Goal: Task Accomplishment & Management: Manage account settings

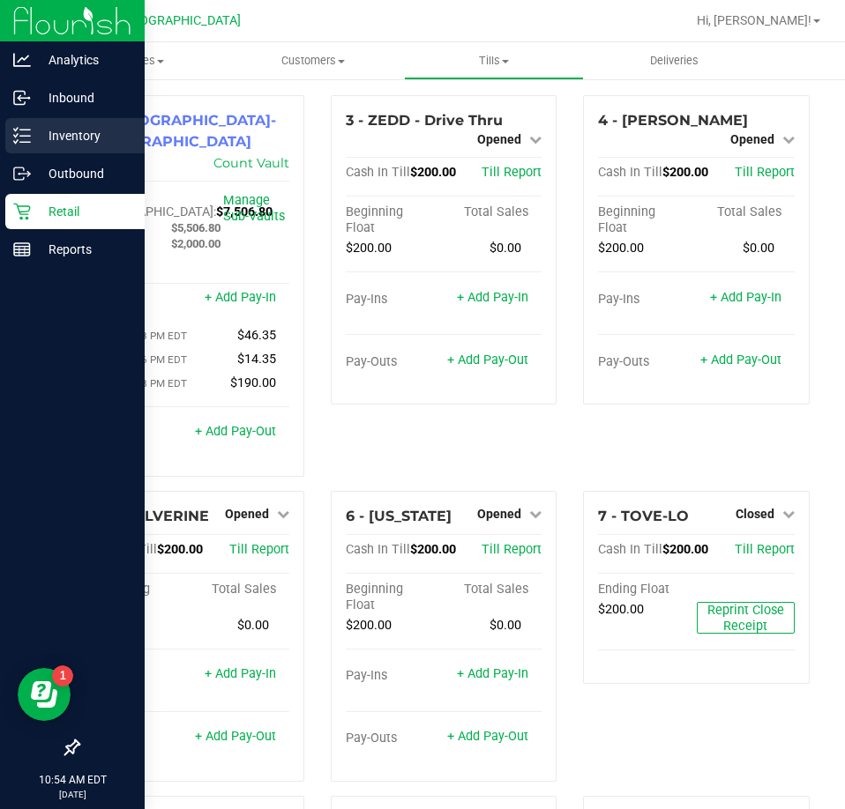
click at [60, 133] on p "Inventory" at bounding box center [84, 135] width 106 height 21
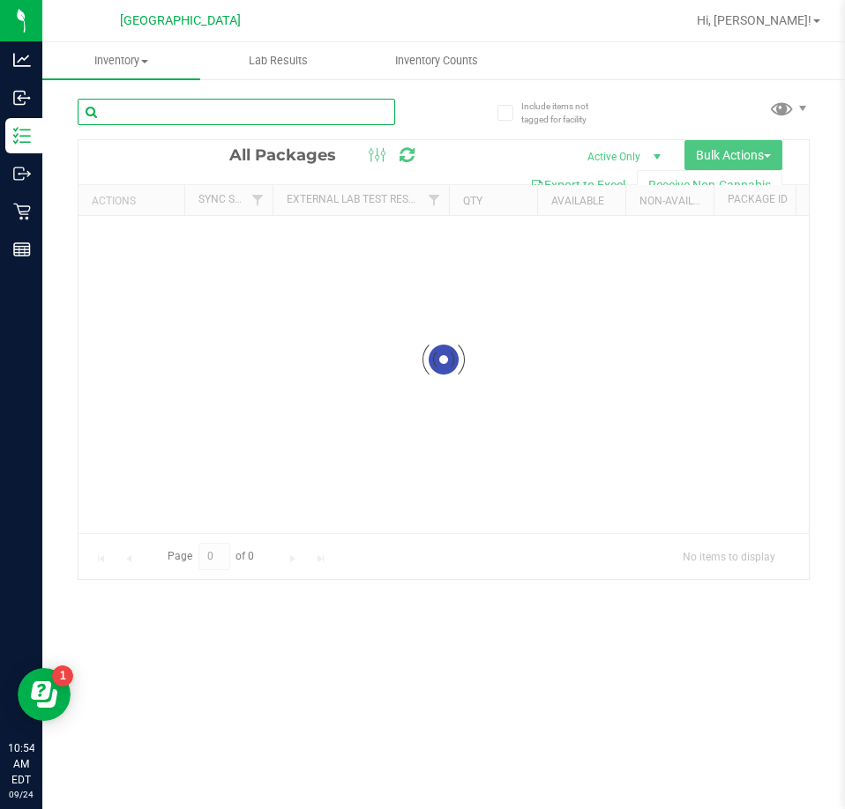
click at [176, 116] on input "text" at bounding box center [236, 112] width 317 height 26
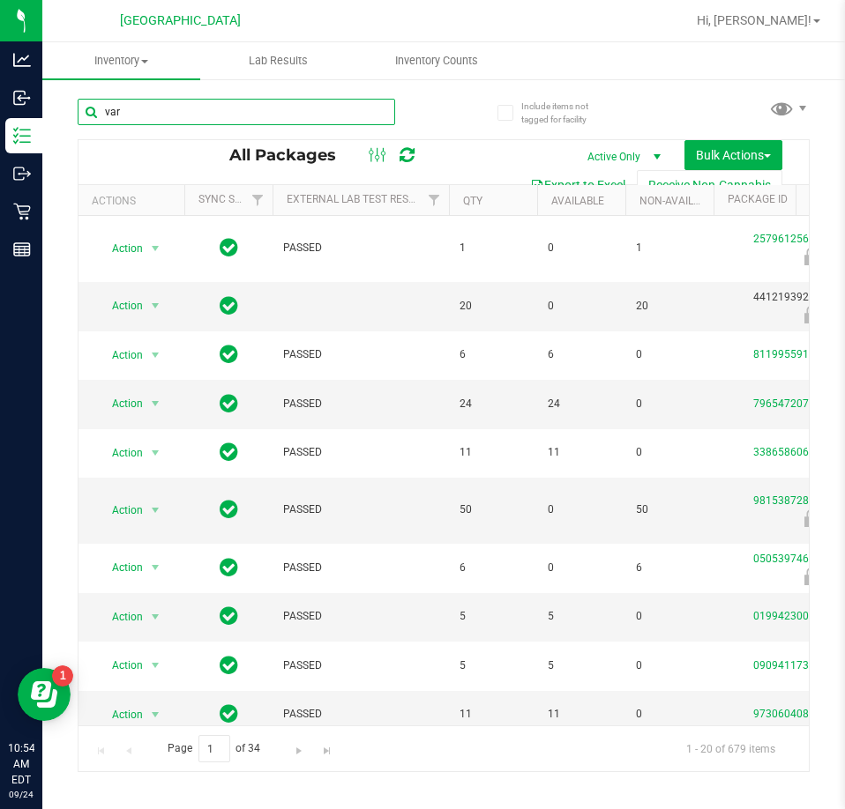
type input "var"
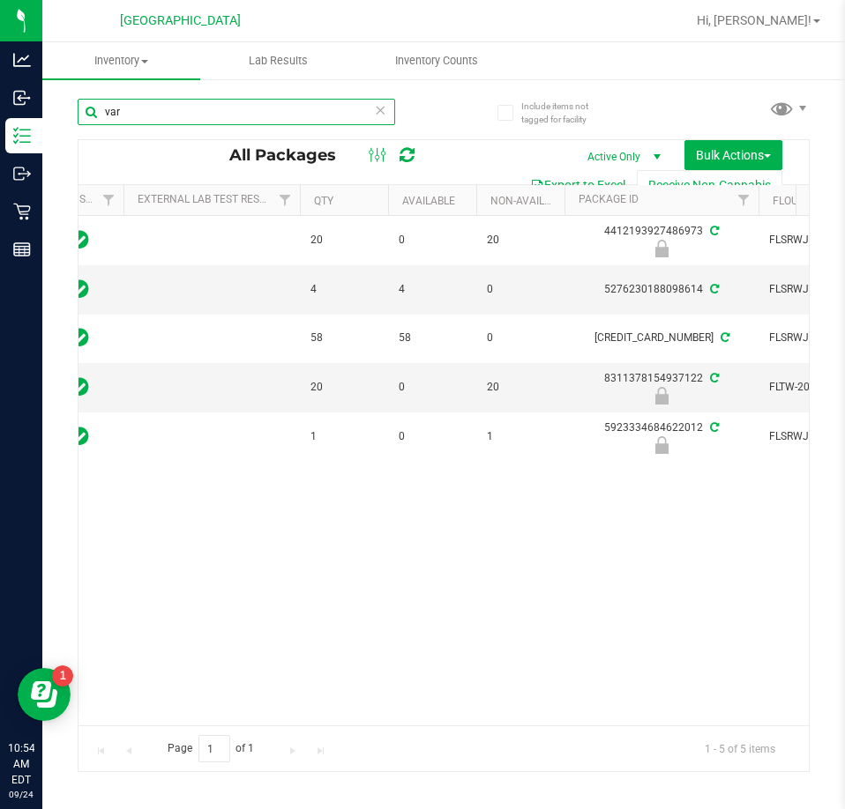
scroll to position [0, 162]
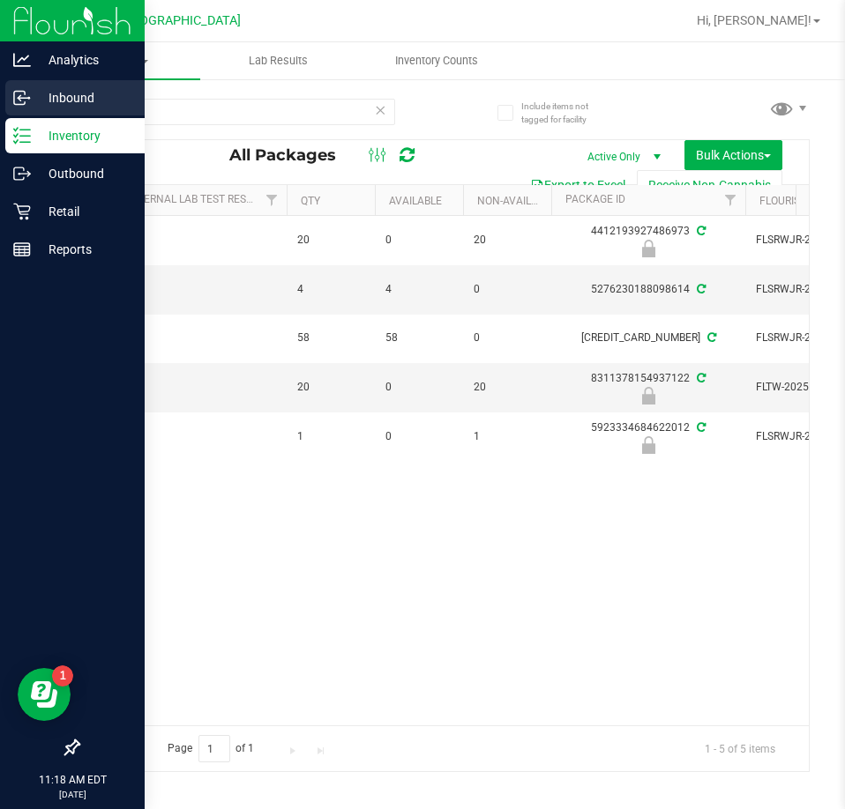
click at [77, 97] on p "Inbound" at bounding box center [84, 97] width 106 height 21
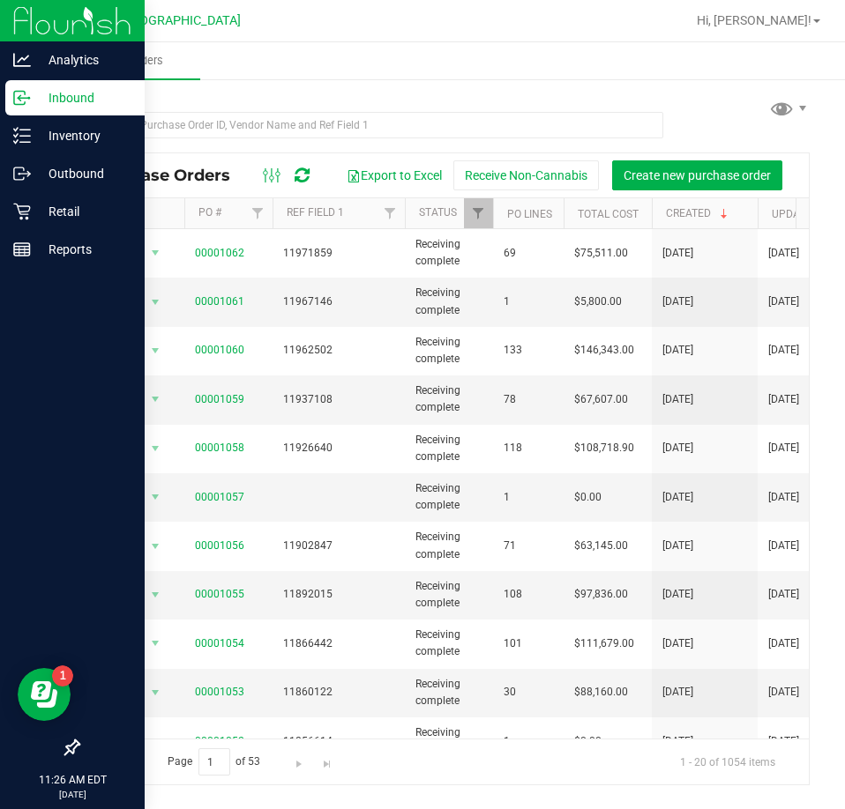
click at [70, 98] on p "Inbound" at bounding box center [84, 97] width 106 height 21
click at [67, 209] on p "Retail" at bounding box center [84, 211] width 106 height 21
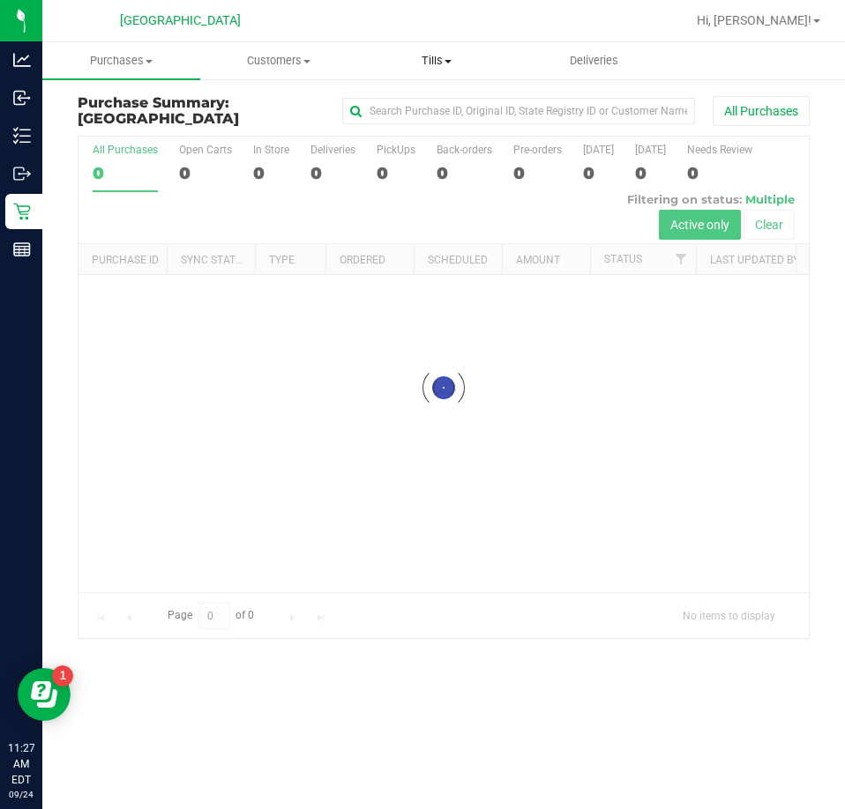
click at [429, 59] on span "Tills" at bounding box center [436, 61] width 156 height 16
click at [421, 104] on span "Manage tills" at bounding box center [416, 106] width 119 height 15
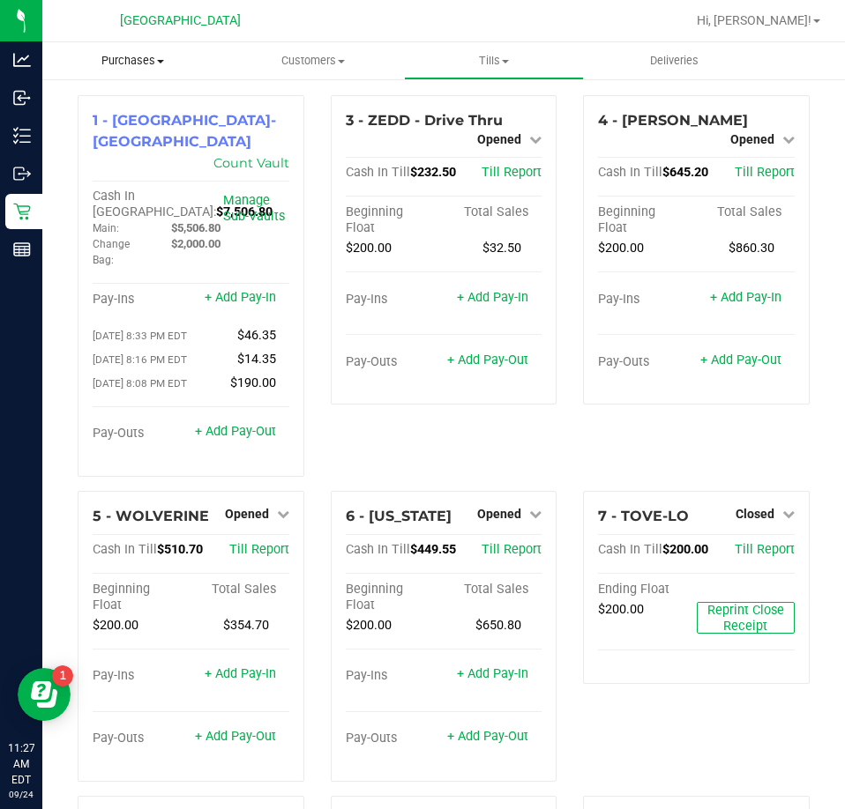
click at [123, 63] on span "Purchases" at bounding box center [132, 61] width 181 height 16
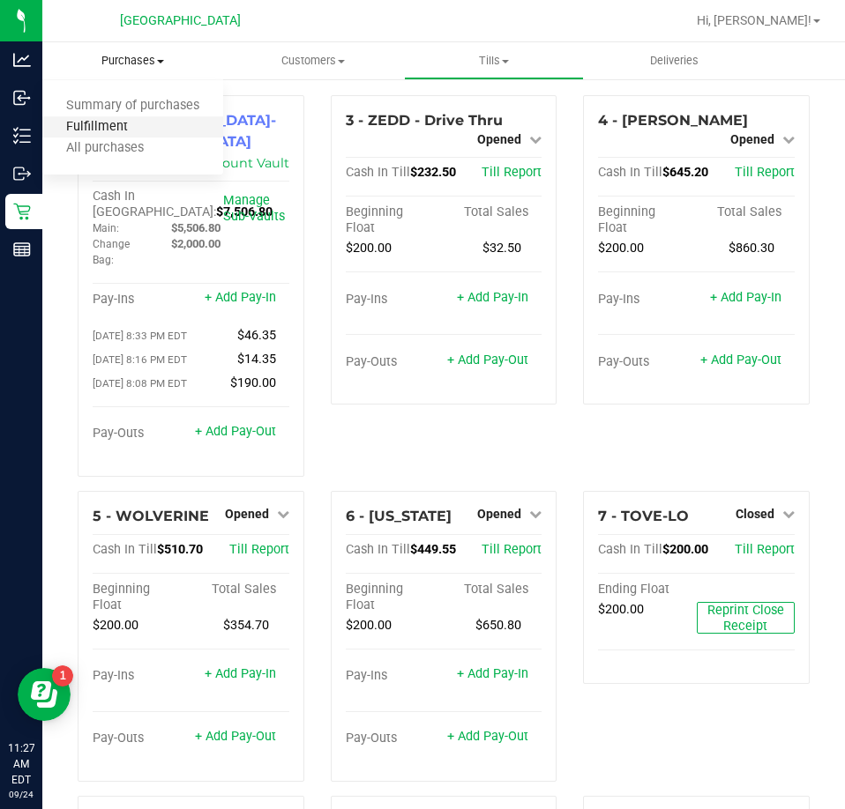
click at [100, 124] on span "Fulfillment" at bounding box center [96, 127] width 109 height 15
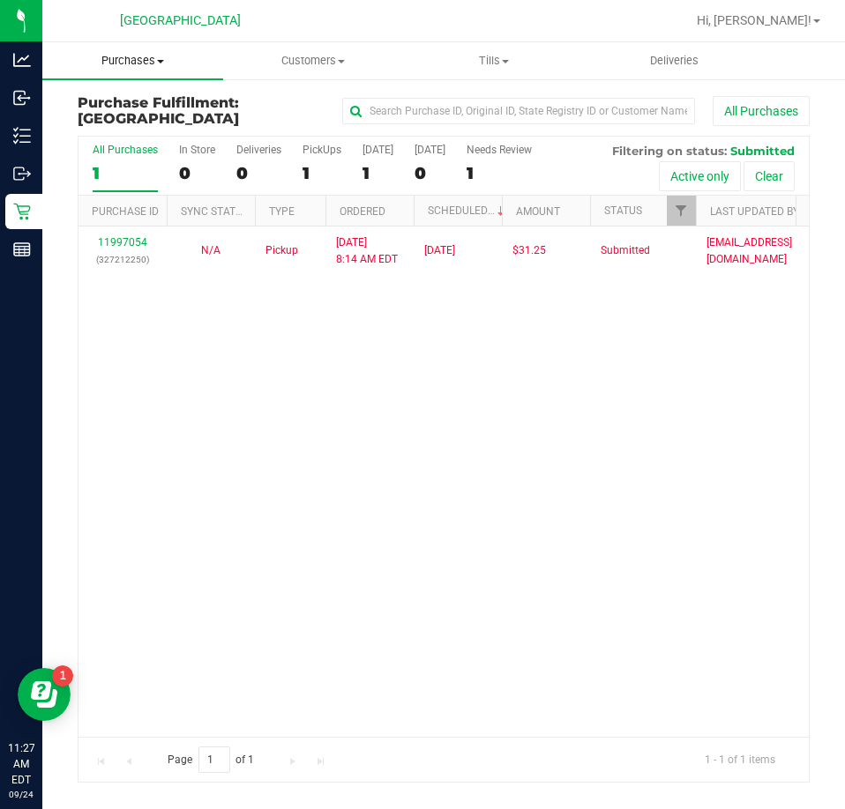
click at [138, 55] on span "Purchases" at bounding box center [132, 61] width 181 height 16
click at [95, 123] on span "Fulfillment" at bounding box center [96, 127] width 109 height 15
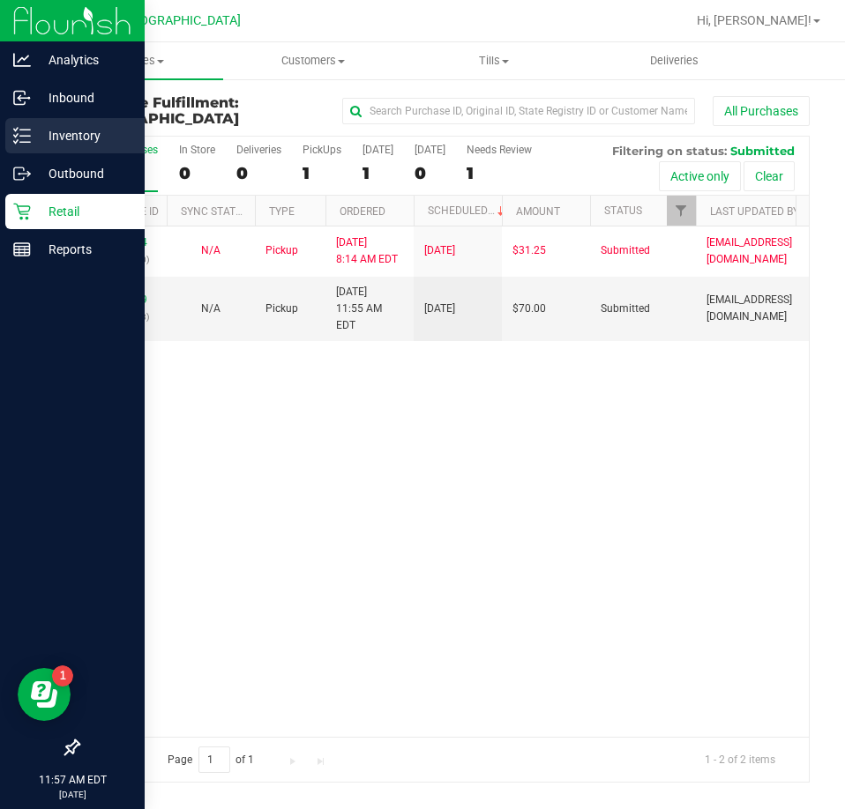
click at [74, 137] on p "Inventory" at bounding box center [84, 135] width 106 height 21
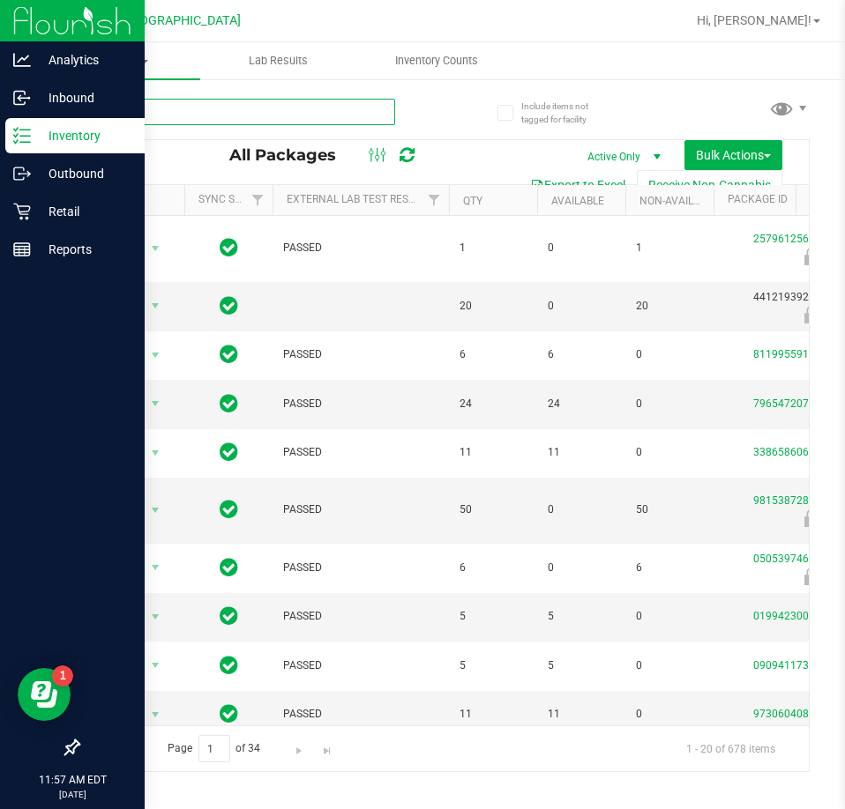
click at [220, 122] on input "text" at bounding box center [236, 112] width 317 height 26
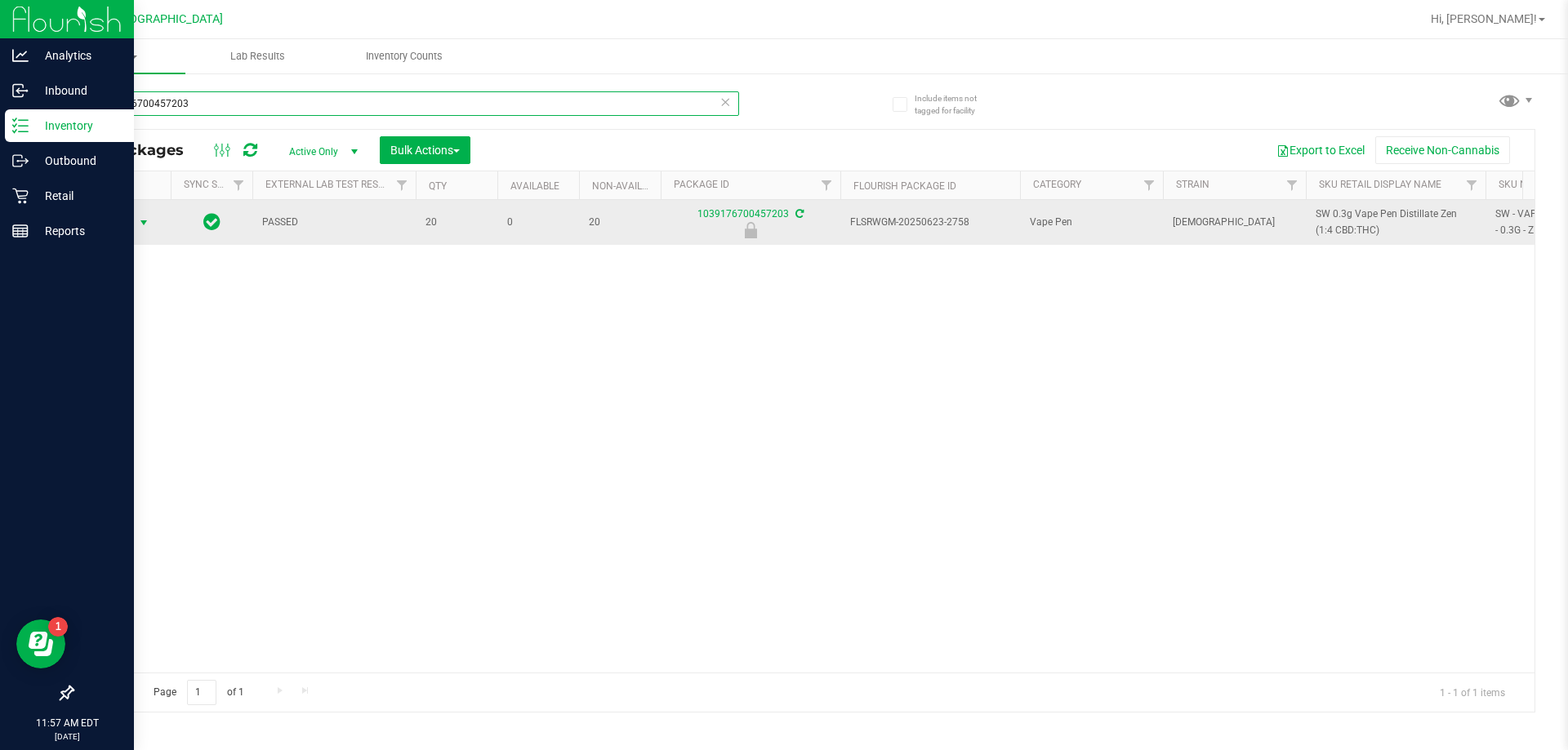
type input "1039176700457203"
click at [142, 224] on span "select" at bounding box center [144, 223] width 13 height 13
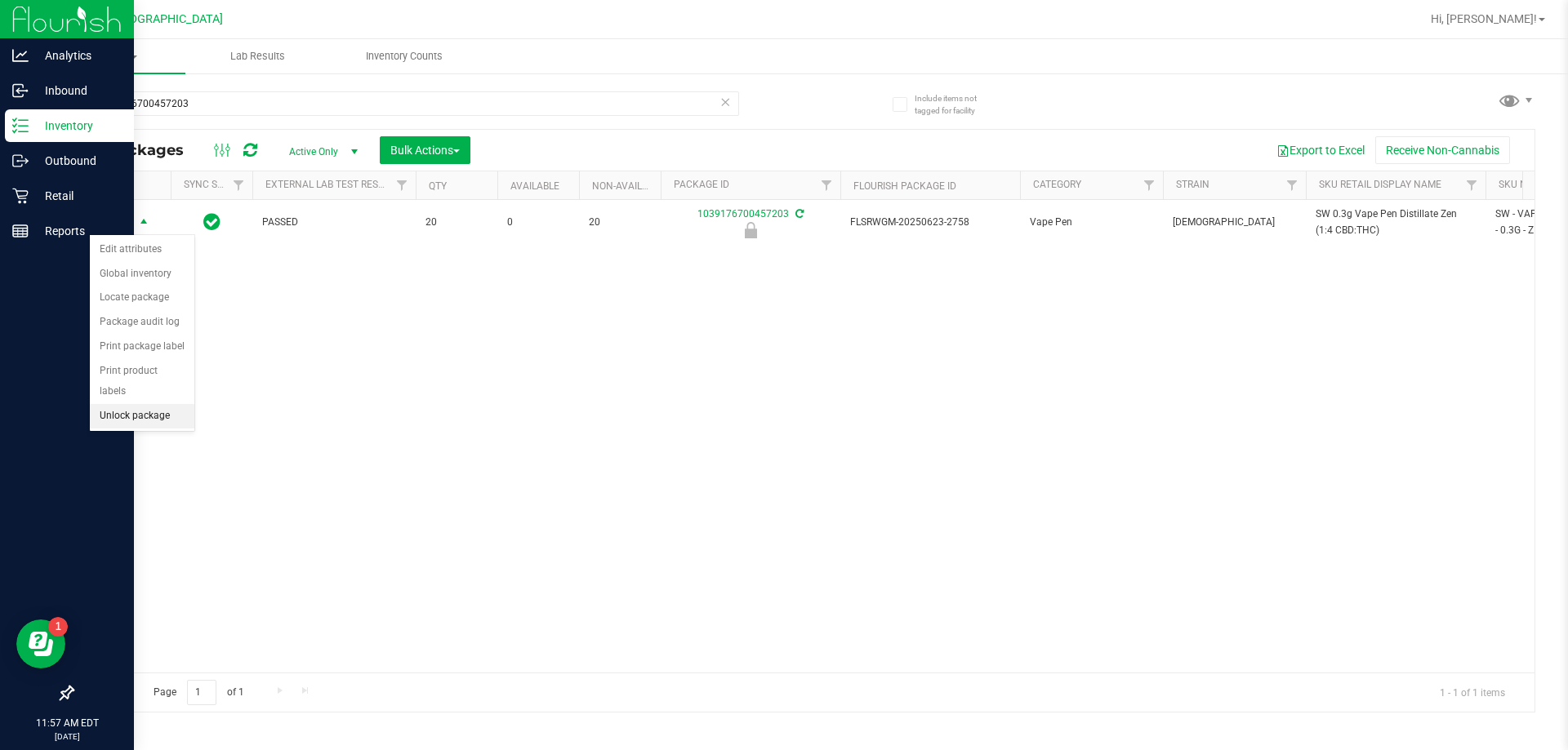
click at [134, 404] on li "Unlock package" at bounding box center [142, 416] width 105 height 24
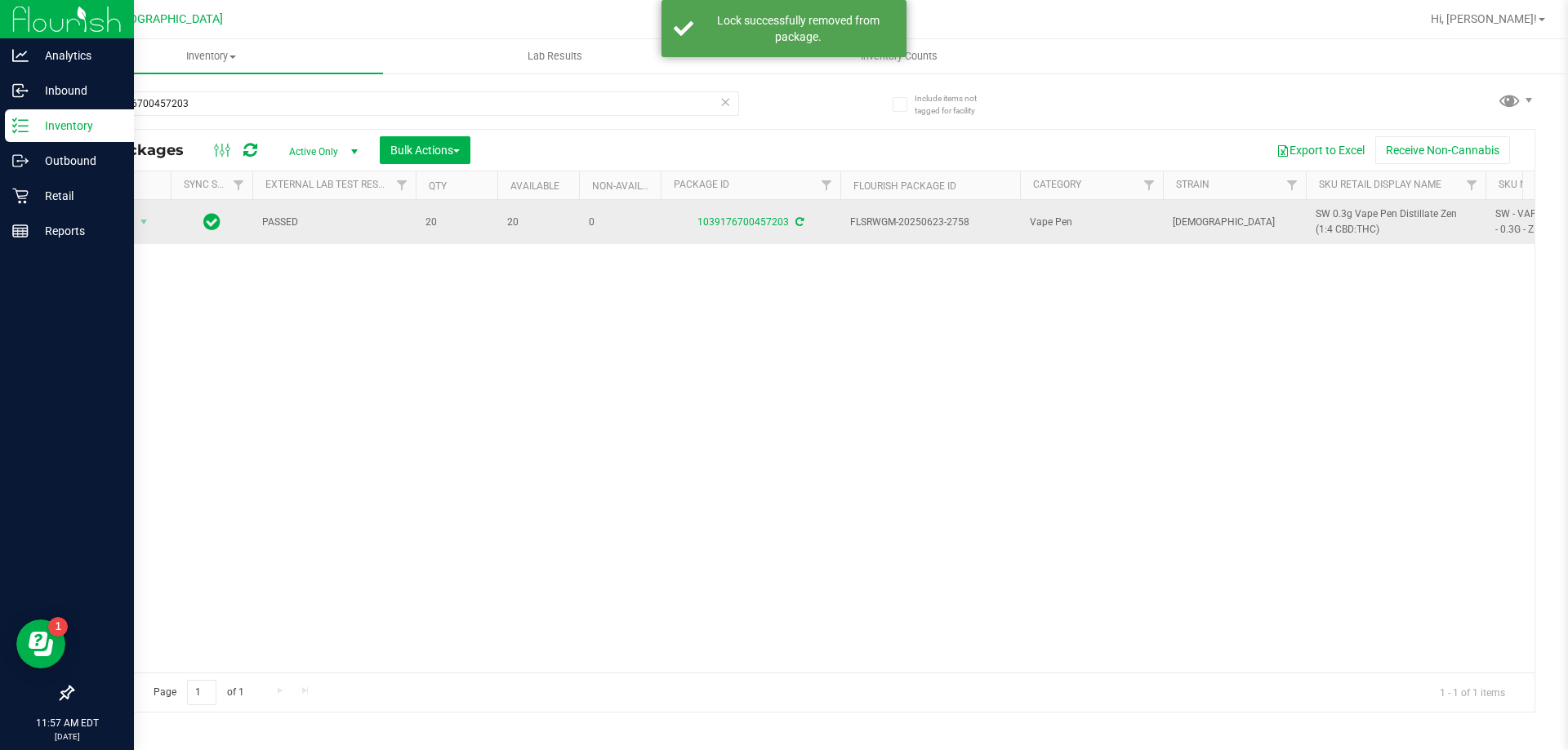
click at [782, 213] on span "SW 0.3g Vape Pen Distillate Zen (1:4 CBD:THC)" at bounding box center [1396, 222] width 160 height 31
click at [782, 215] on span "SW 0.3g Vape Pen Distillate Zen (1:4 CBD:THC)" at bounding box center [1396, 222] width 160 height 31
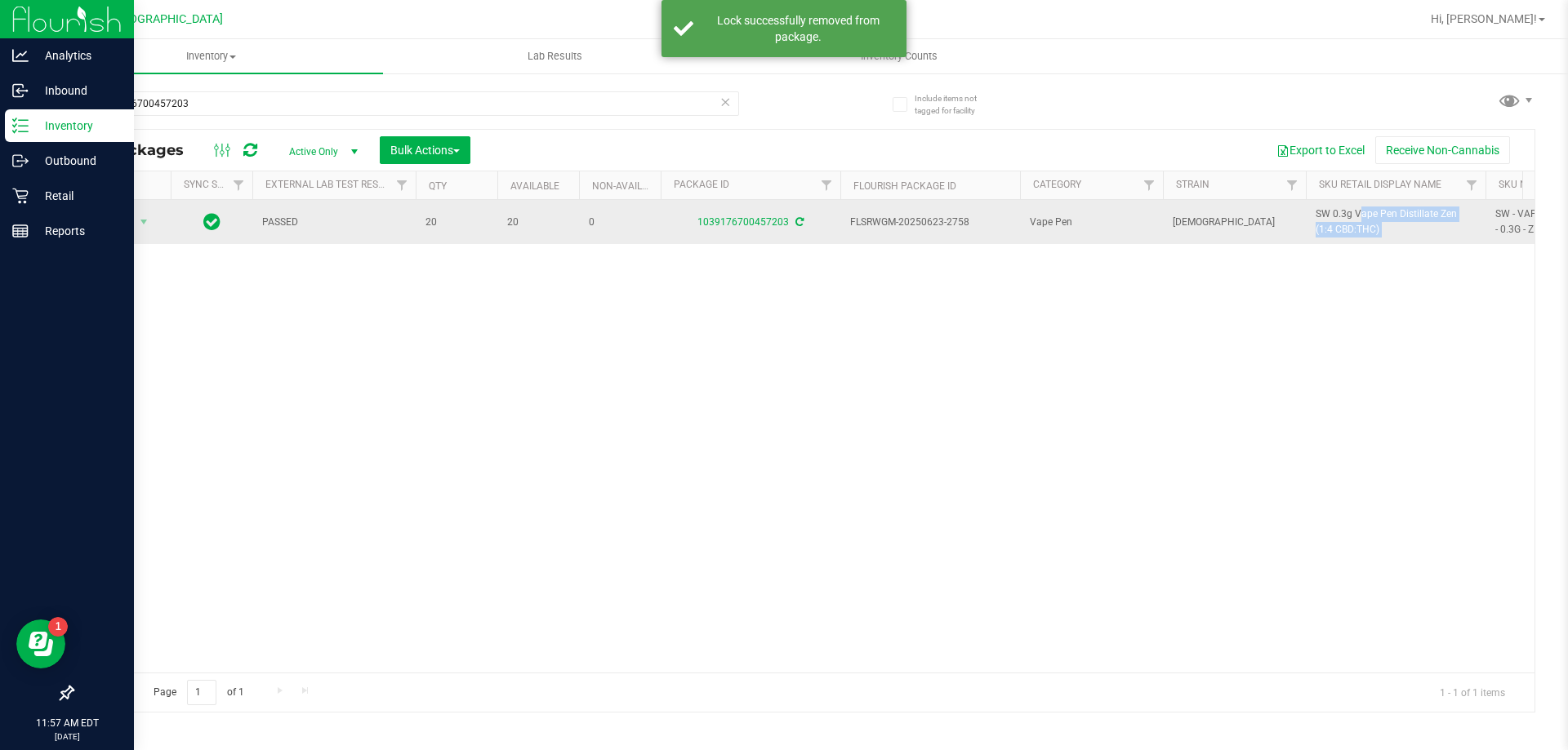
click at [782, 215] on span "SW 0.3g Vape Pen Distillate Zen (1:4 CBD:THC)" at bounding box center [1396, 222] width 160 height 31
copy tr "SW 0.3g Vape Pen Distillate Zen (1:4 CBD:THC)"
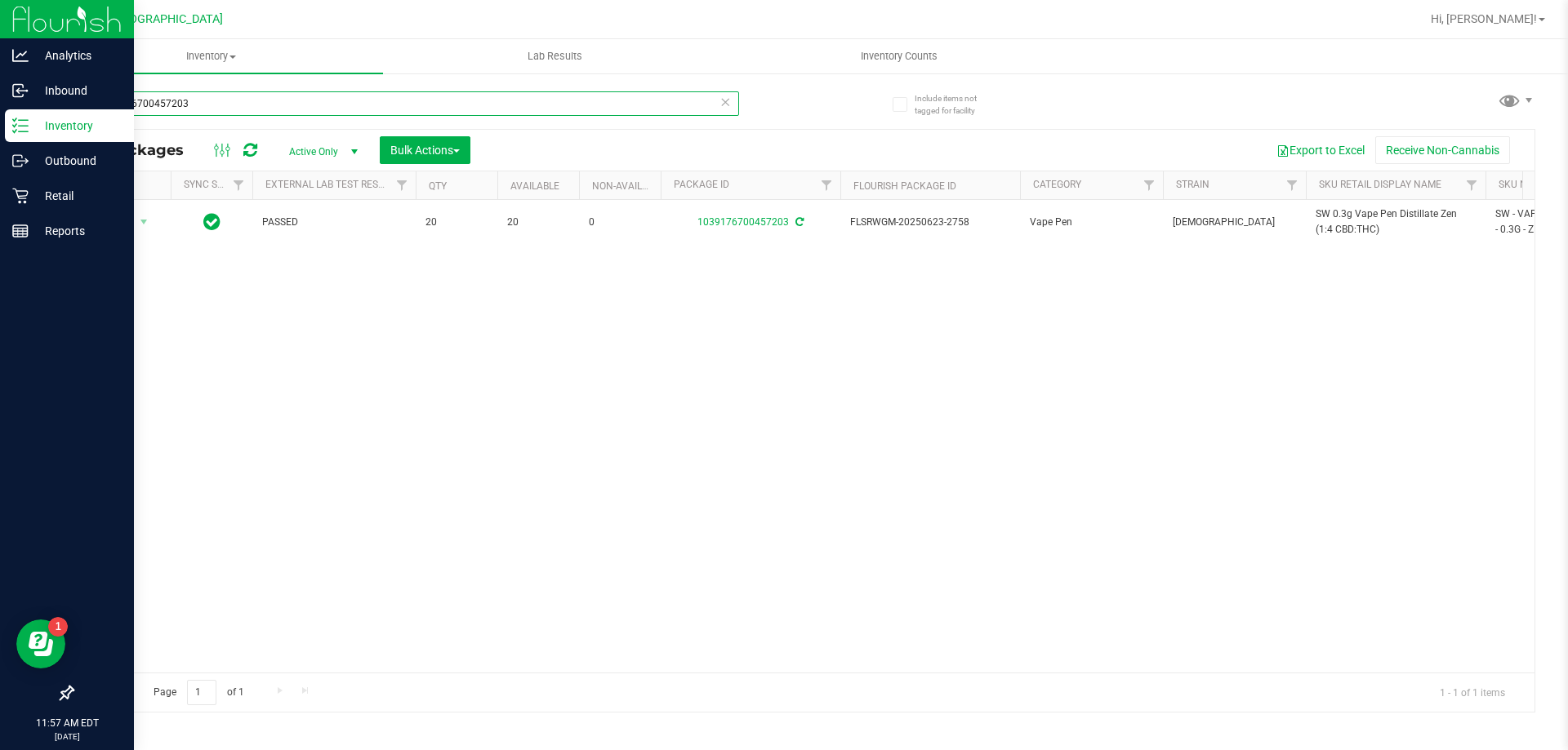
click at [276, 99] on input "1039176700457203" at bounding box center [406, 104] width 667 height 24
paste input "SW 0.3g Vape Pen Distillate Zen (1:4 CBD:THC)"
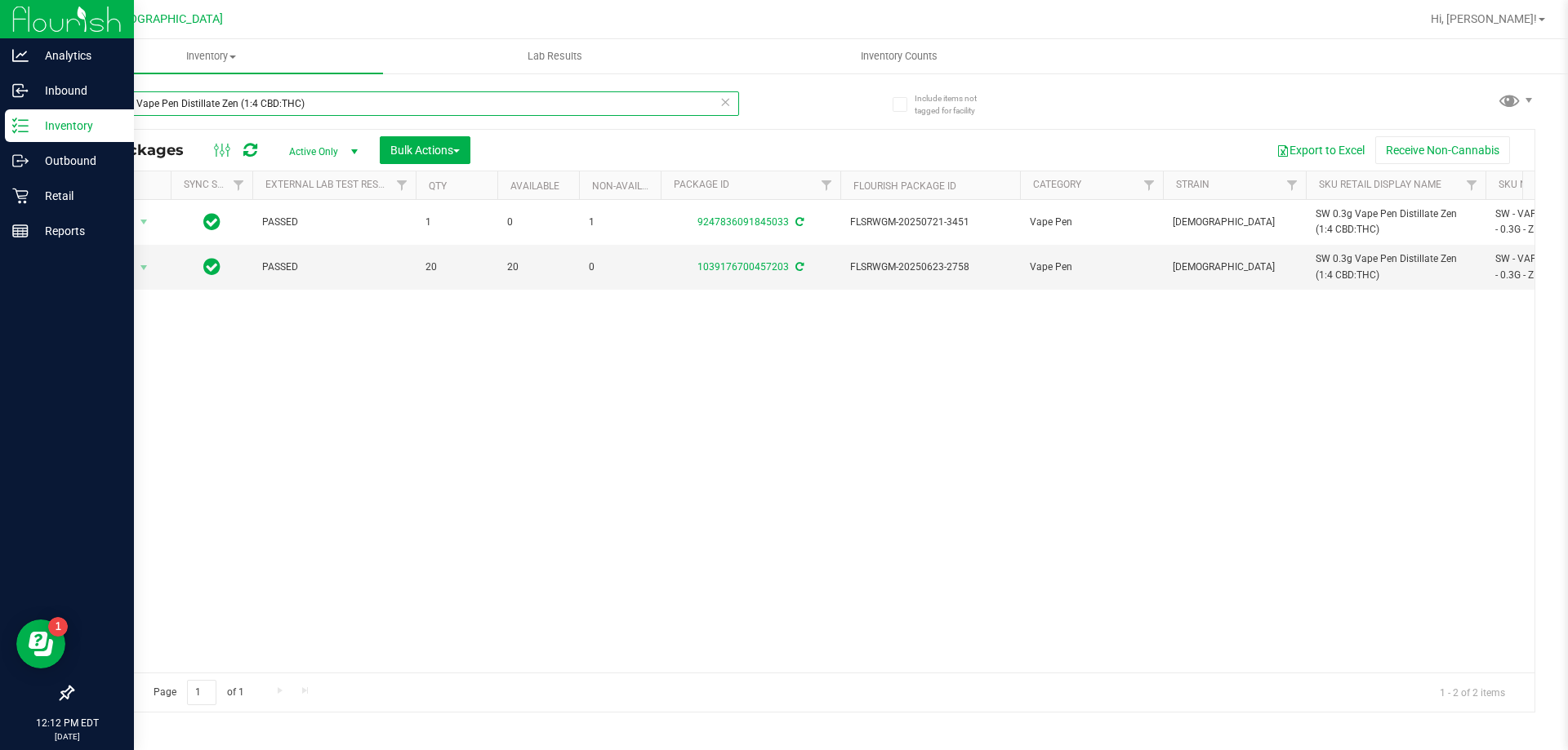
click at [317, 99] on input "SW 0.3g Vape Pen Distillate Zen (1:4 CBD:THC)" at bounding box center [406, 104] width 667 height 24
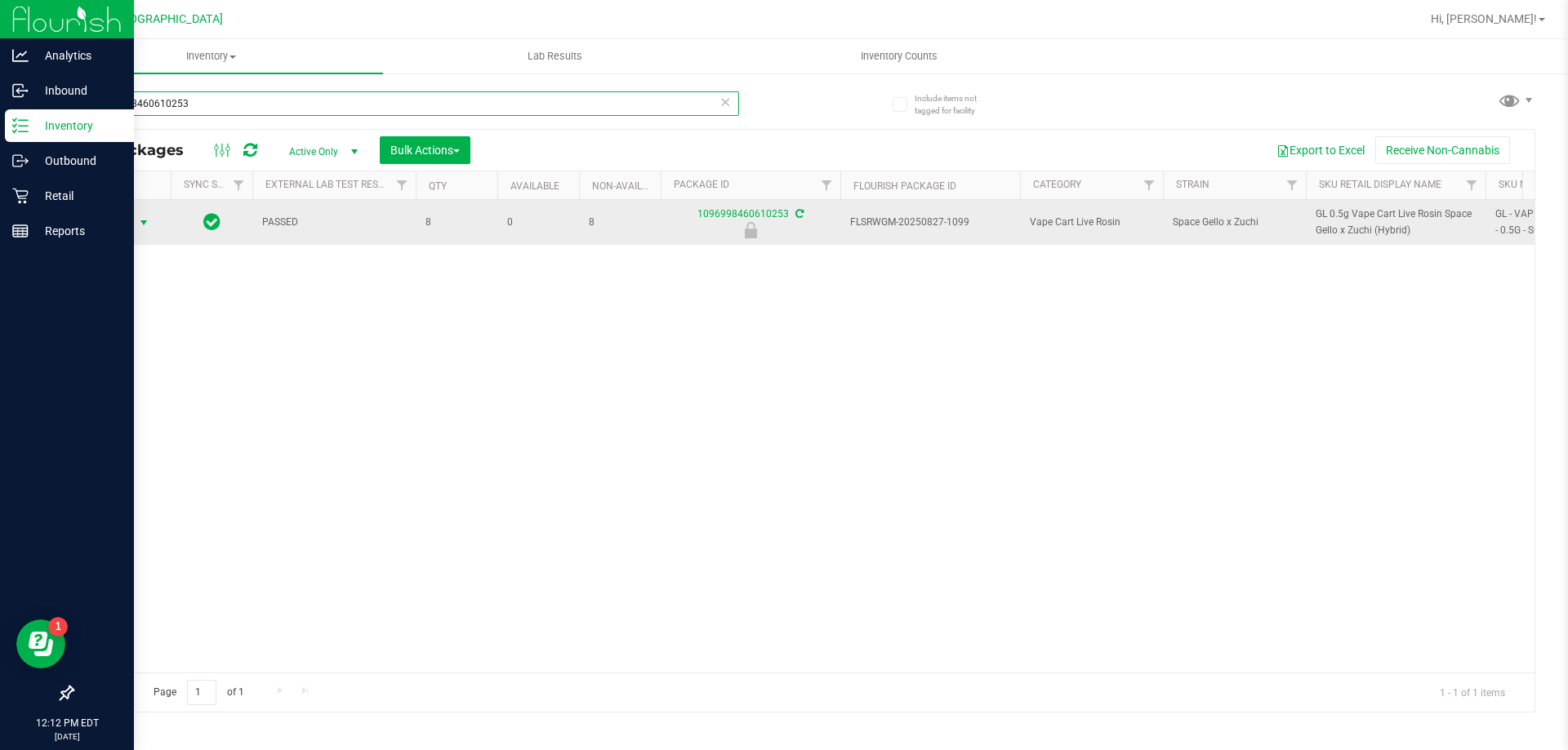
type input "1096998460610253"
click at [143, 227] on span "select" at bounding box center [144, 223] width 13 height 13
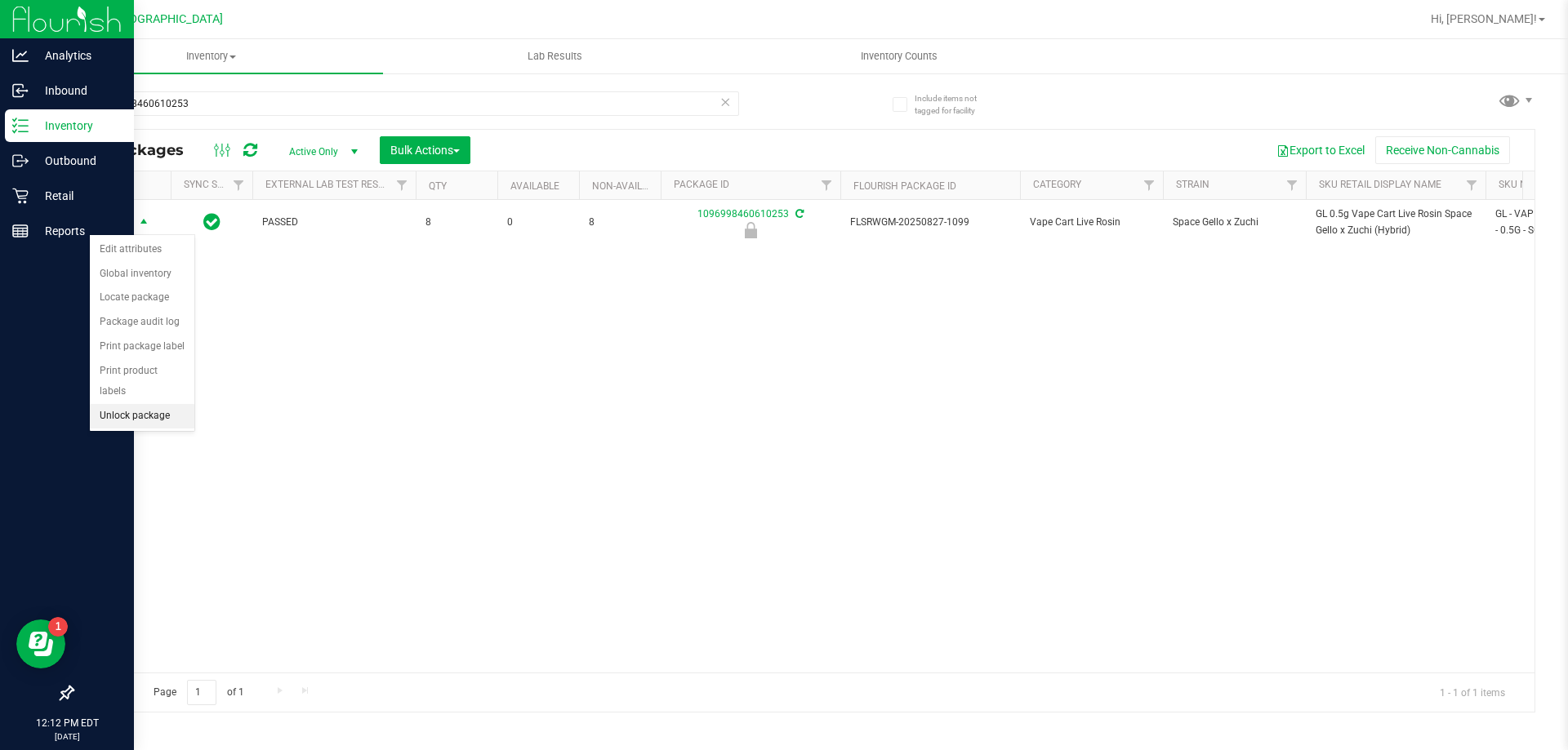
click at [148, 404] on li "Unlock package" at bounding box center [142, 416] width 105 height 24
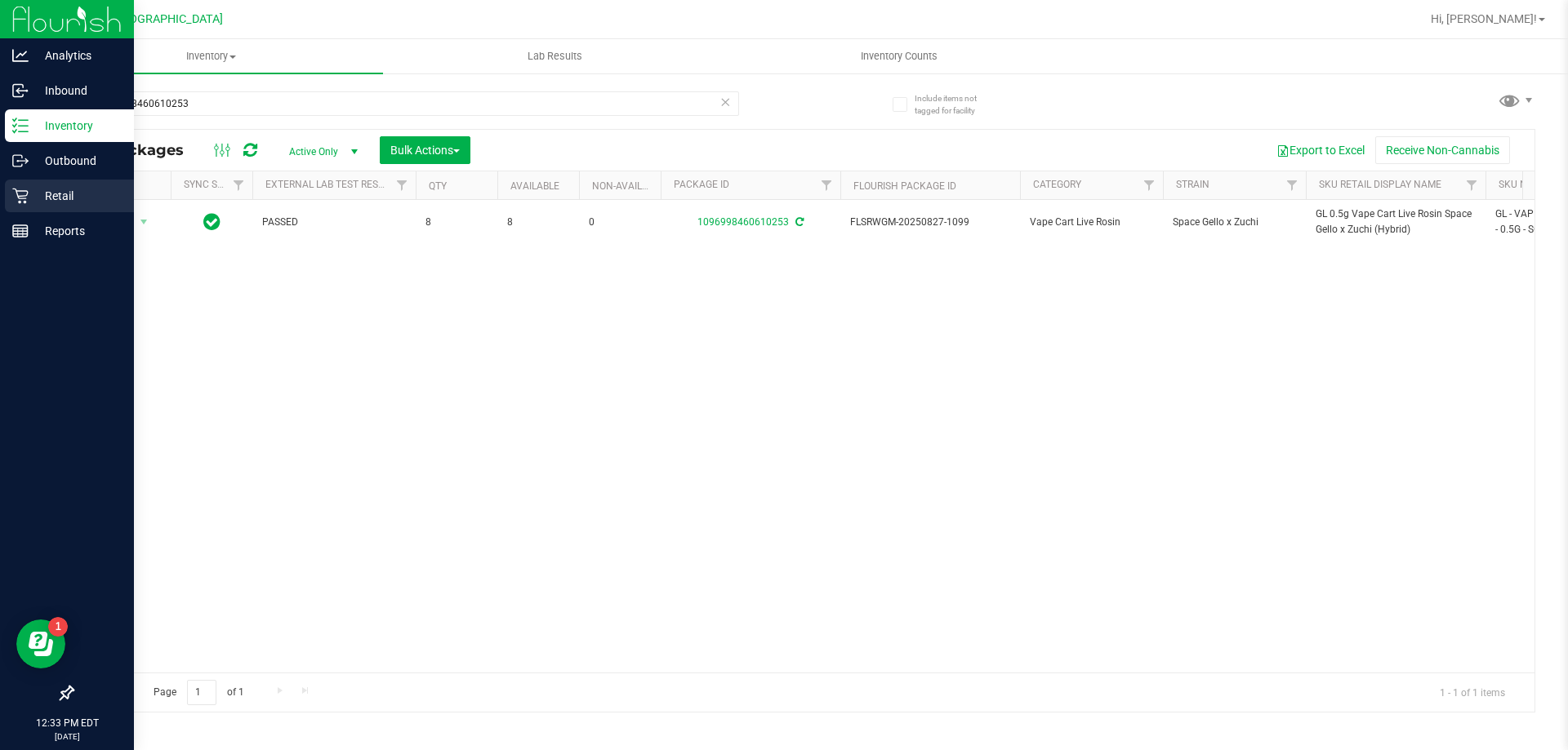
click at [68, 196] on p "Retail" at bounding box center [78, 195] width 98 height 19
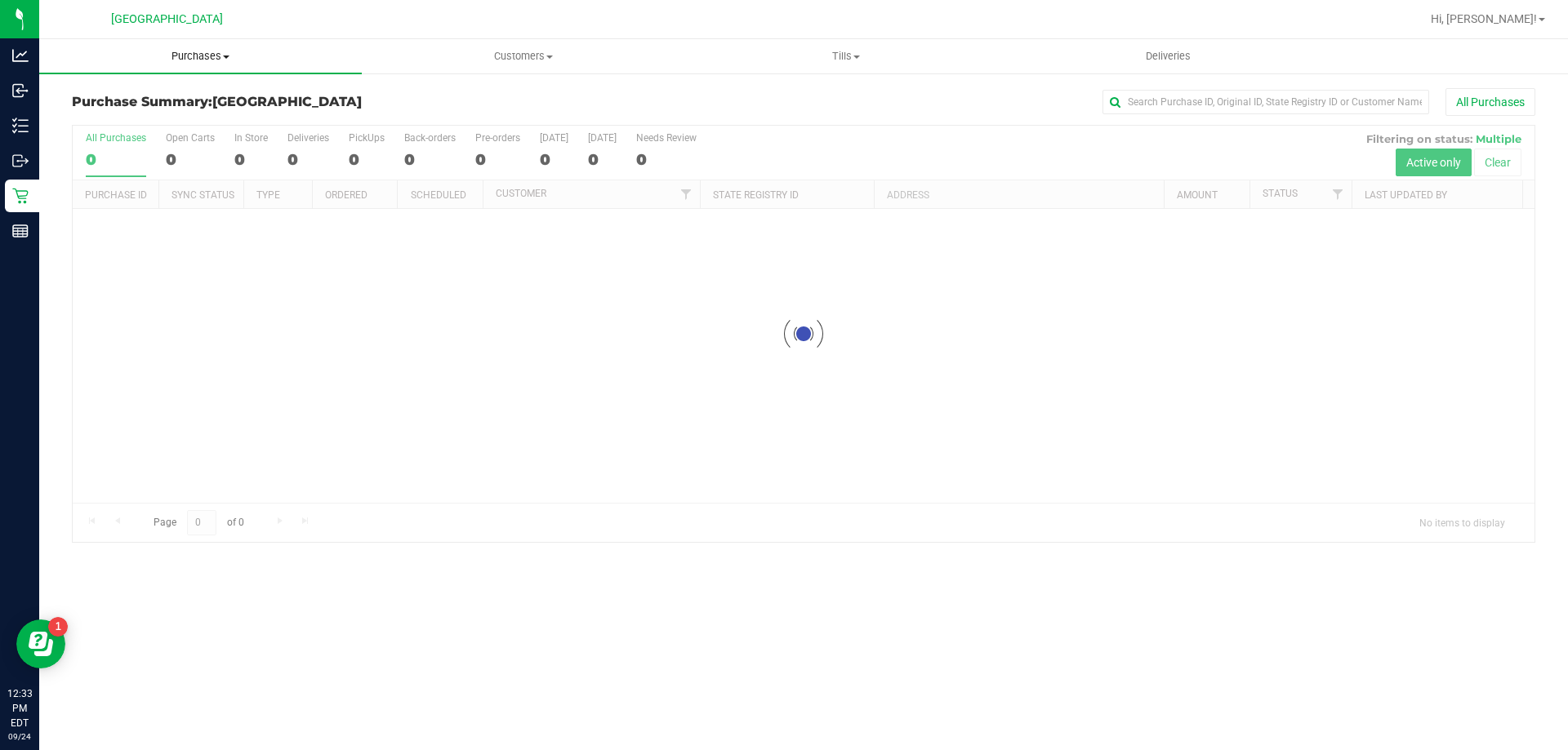
click at [202, 50] on span "Purchases" at bounding box center [200, 56] width 322 height 15
click at [128, 112] on span "Fulfillment" at bounding box center [89, 118] width 101 height 14
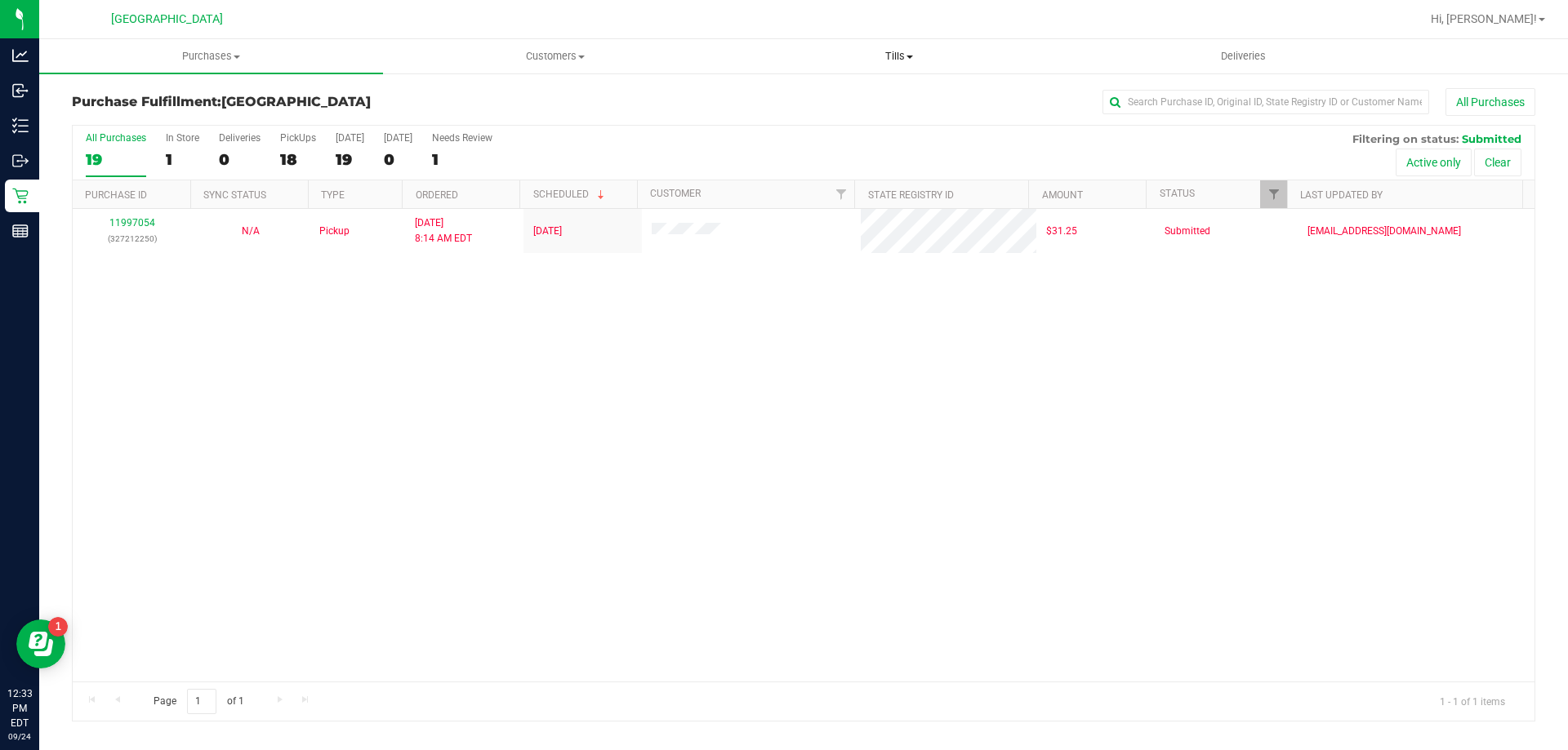
click at [782, 54] on span "Tills" at bounding box center [898, 56] width 342 height 15
click at [782, 94] on span "Manage tills" at bounding box center [782, 98] width 110 height 14
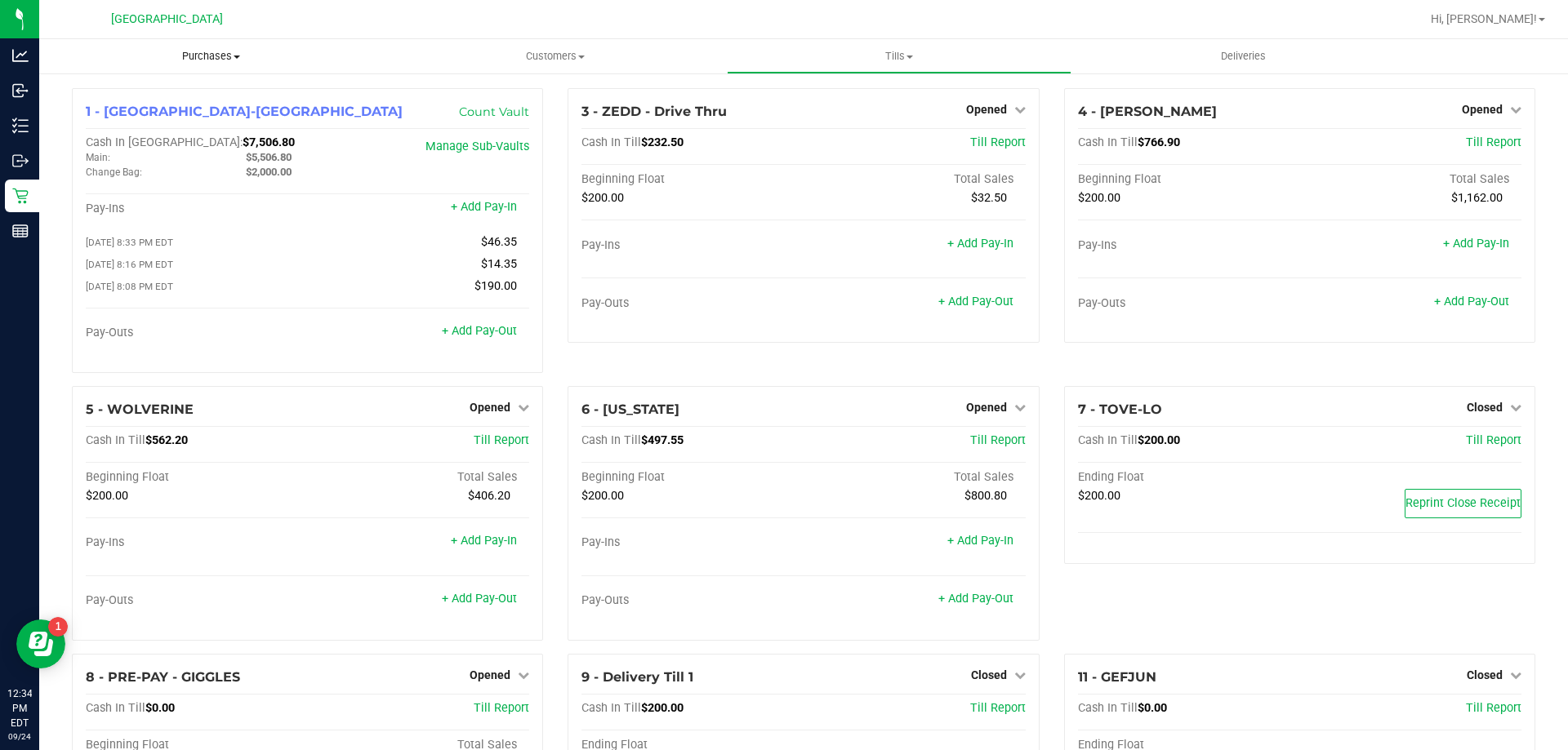
click at [209, 56] on span "Purchases" at bounding box center [210, 56] width 344 height 15
click at [166, 114] on li "Fulfillment" at bounding box center [210, 118] width 344 height 19
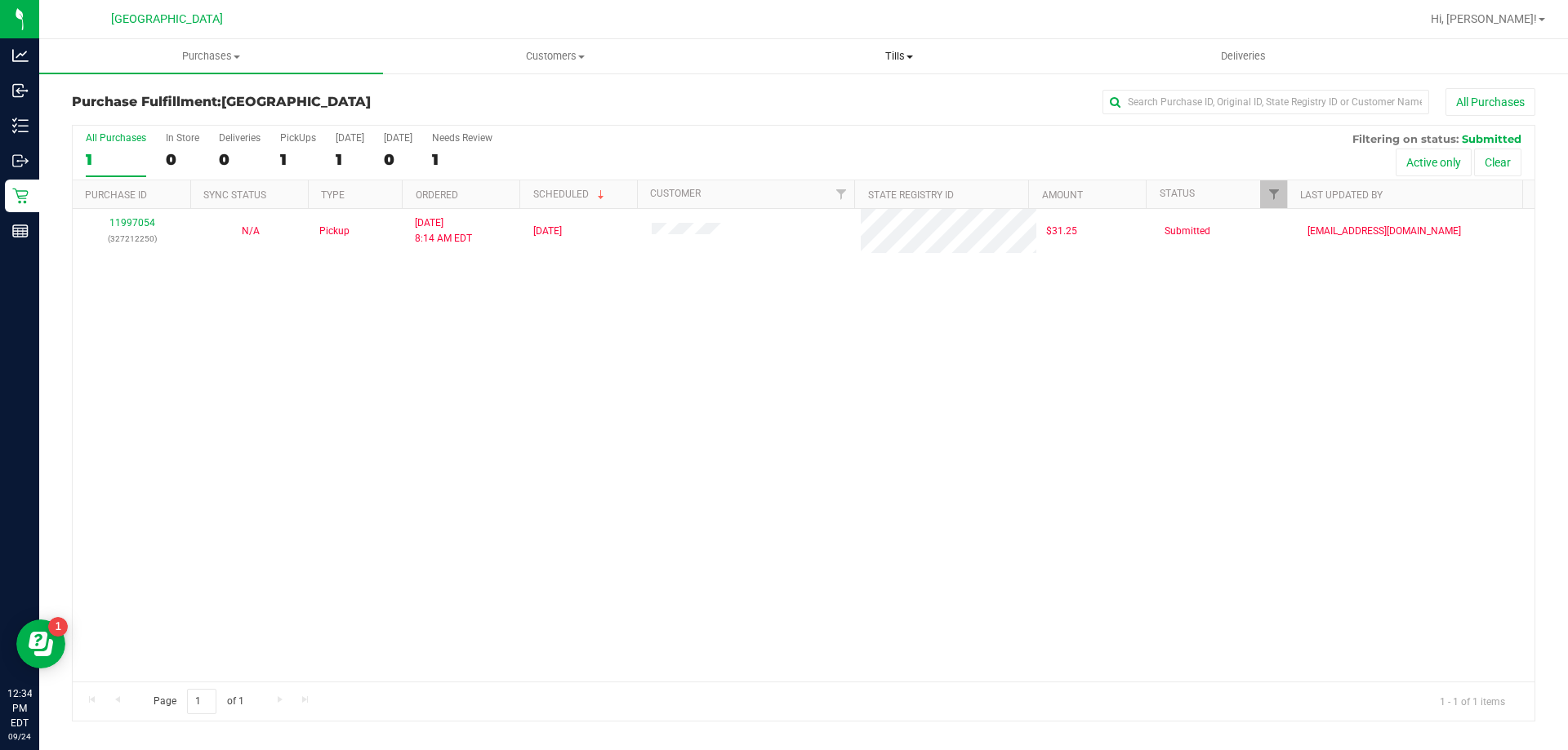
click at [782, 56] on span "Tills" at bounding box center [898, 56] width 342 height 15
click at [782, 94] on span "Manage tills" at bounding box center [782, 98] width 110 height 14
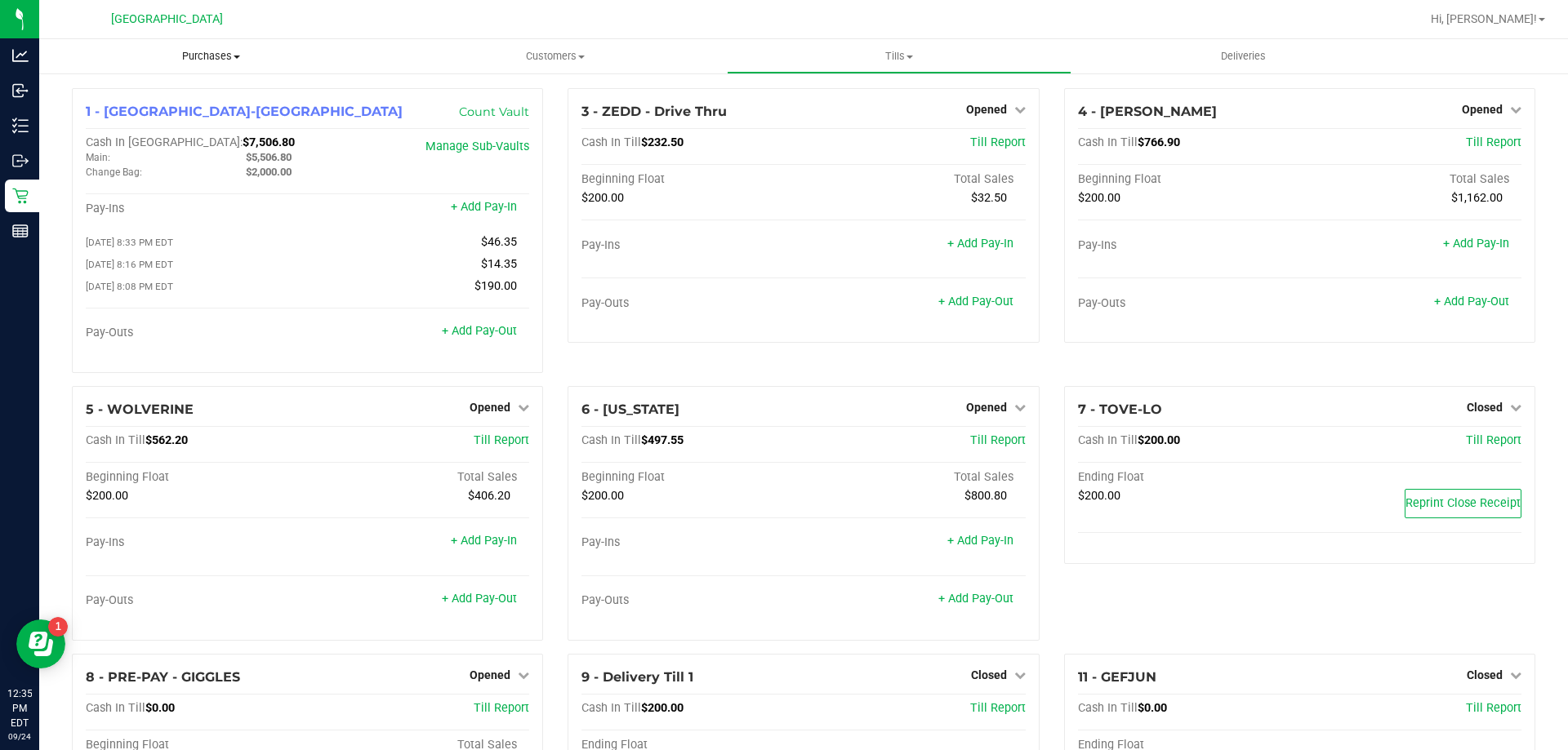
click at [212, 56] on span "Purchases" at bounding box center [210, 56] width 344 height 15
click at [102, 119] on span "Fulfillment" at bounding box center [89, 118] width 101 height 14
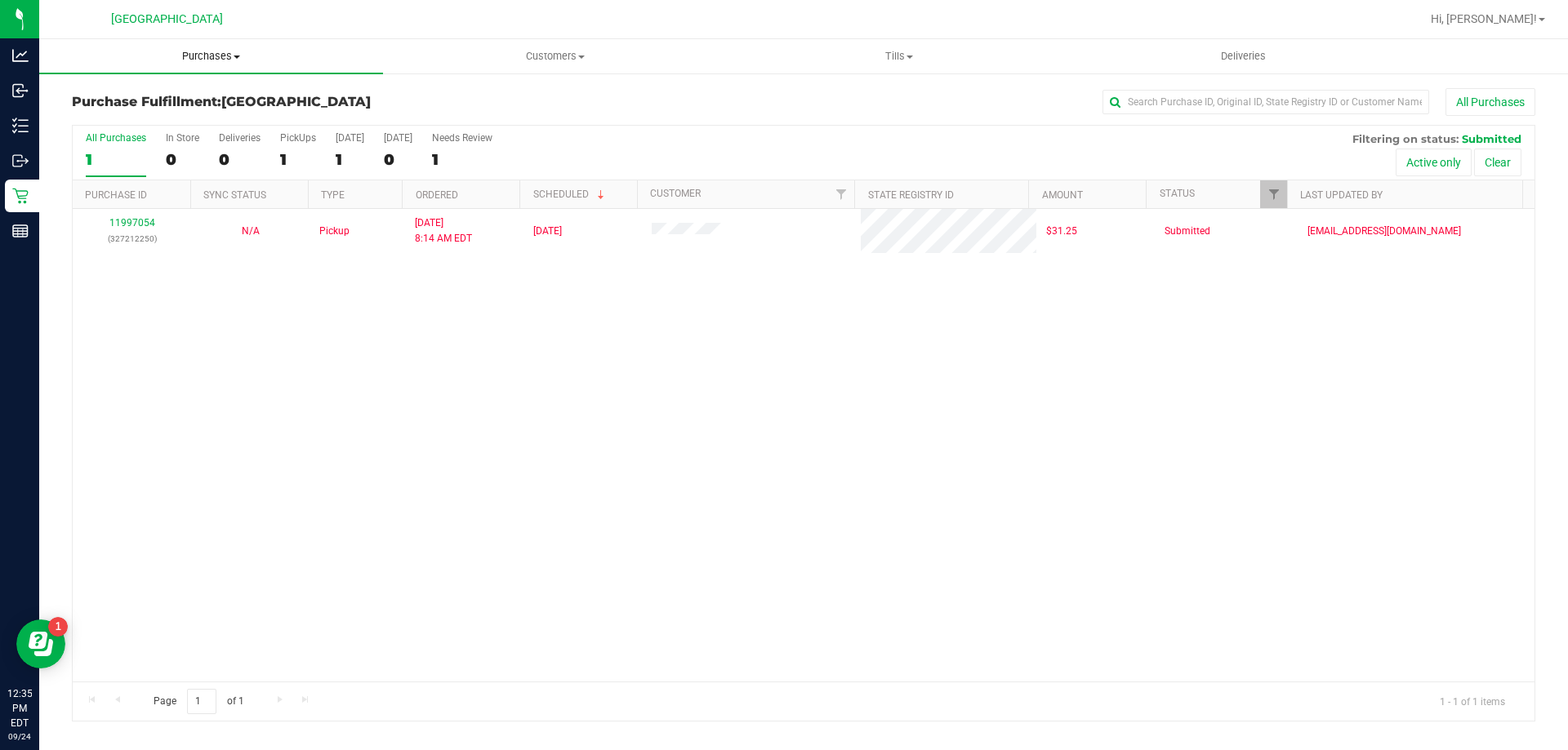
click at [211, 58] on span "Purchases" at bounding box center [210, 56] width 344 height 15
click at [100, 117] on span "Fulfillment" at bounding box center [89, 118] width 101 height 14
